Goal: Task Accomplishment & Management: Use online tool/utility

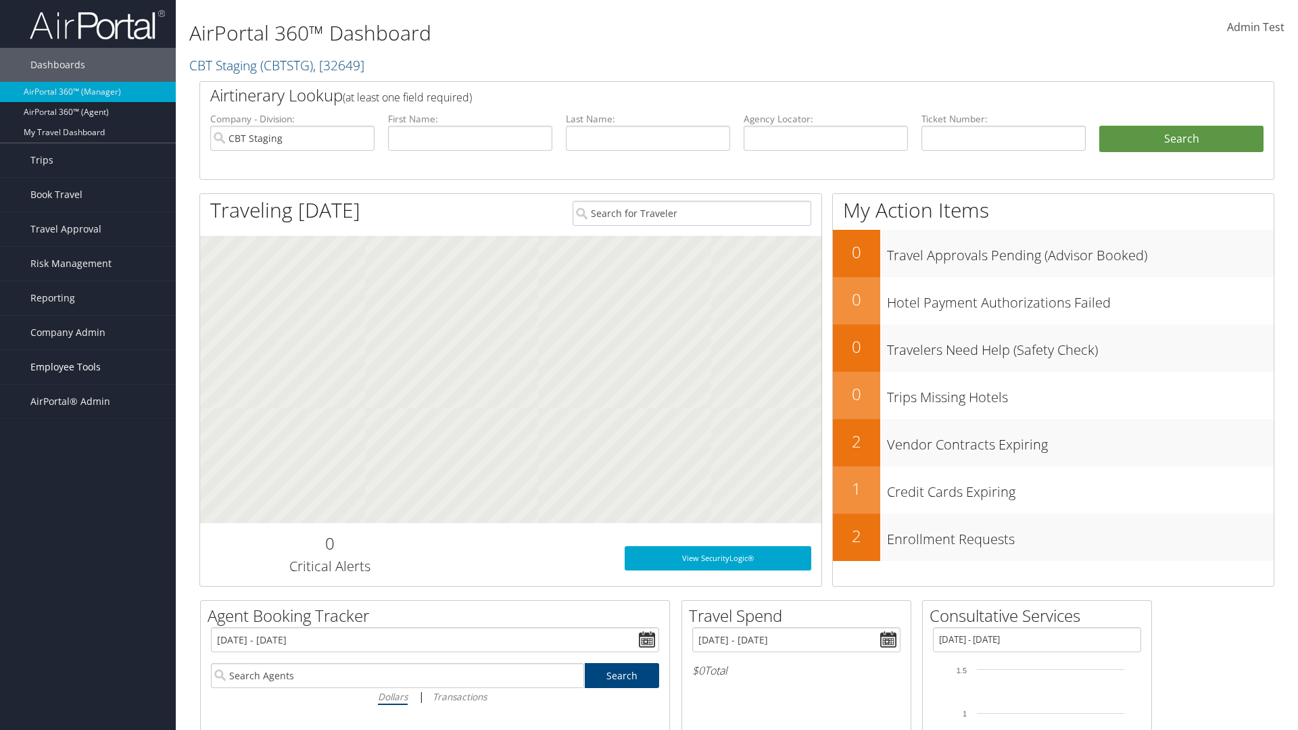
click at [88, 367] on span "Employee Tools" at bounding box center [65, 367] width 70 height 34
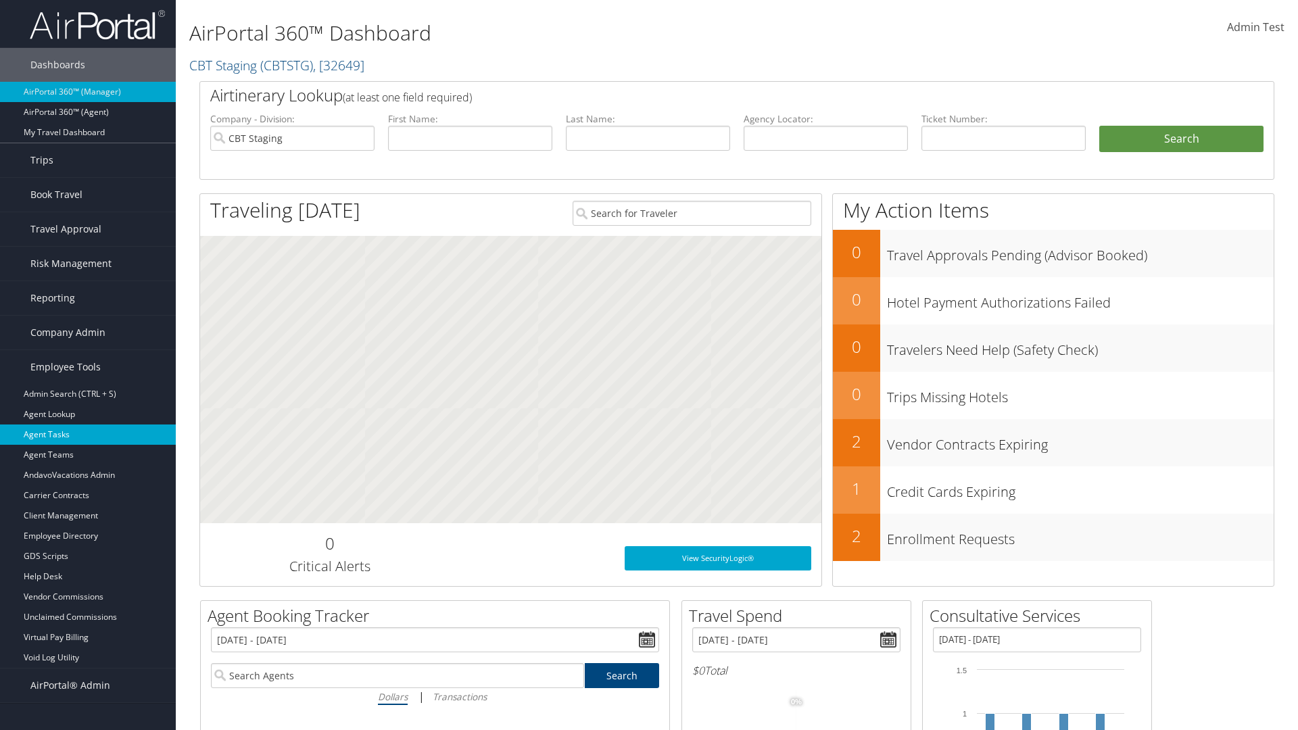
click at [88, 435] on link "Agent Tasks" at bounding box center [88, 434] width 176 height 20
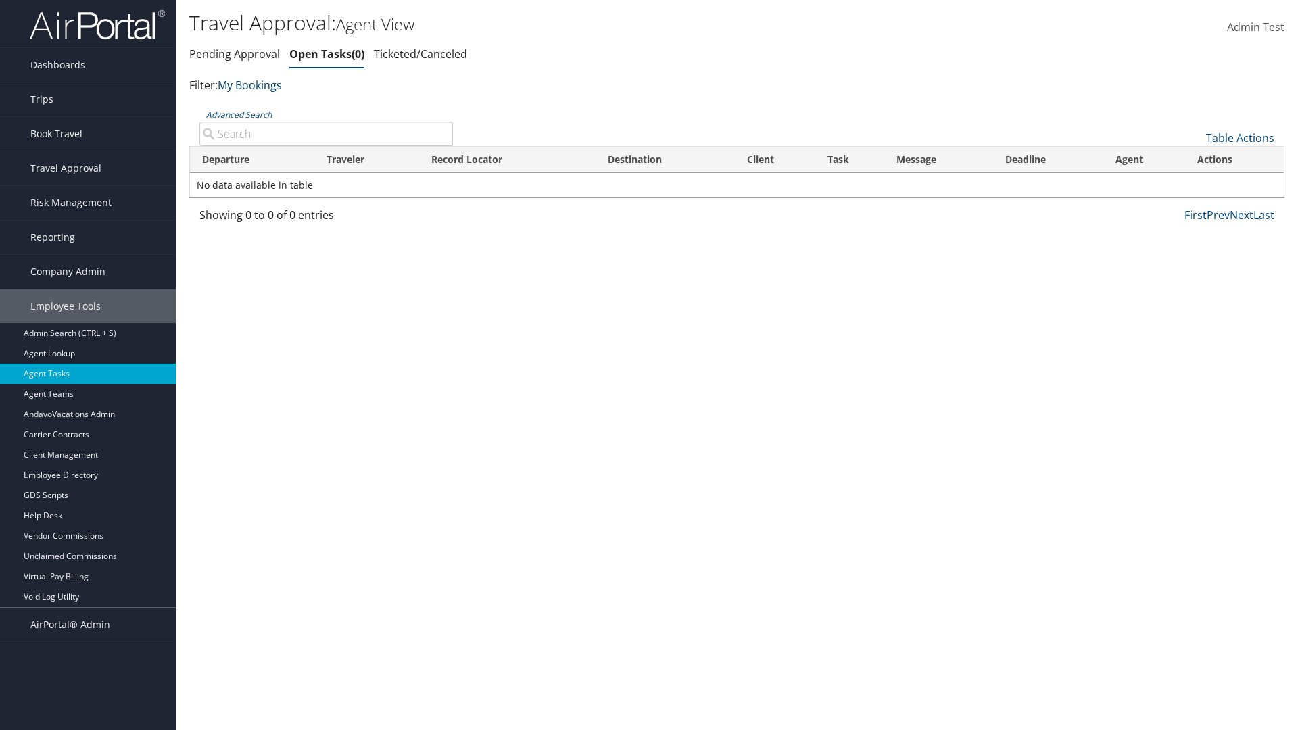
click at [252, 84] on link "My Bookings" at bounding box center [250, 85] width 64 height 15
click at [310, 105] on link "My TMC" at bounding box center [310, 106] width 178 height 23
